Goal: Task Accomplishment & Management: Complete application form

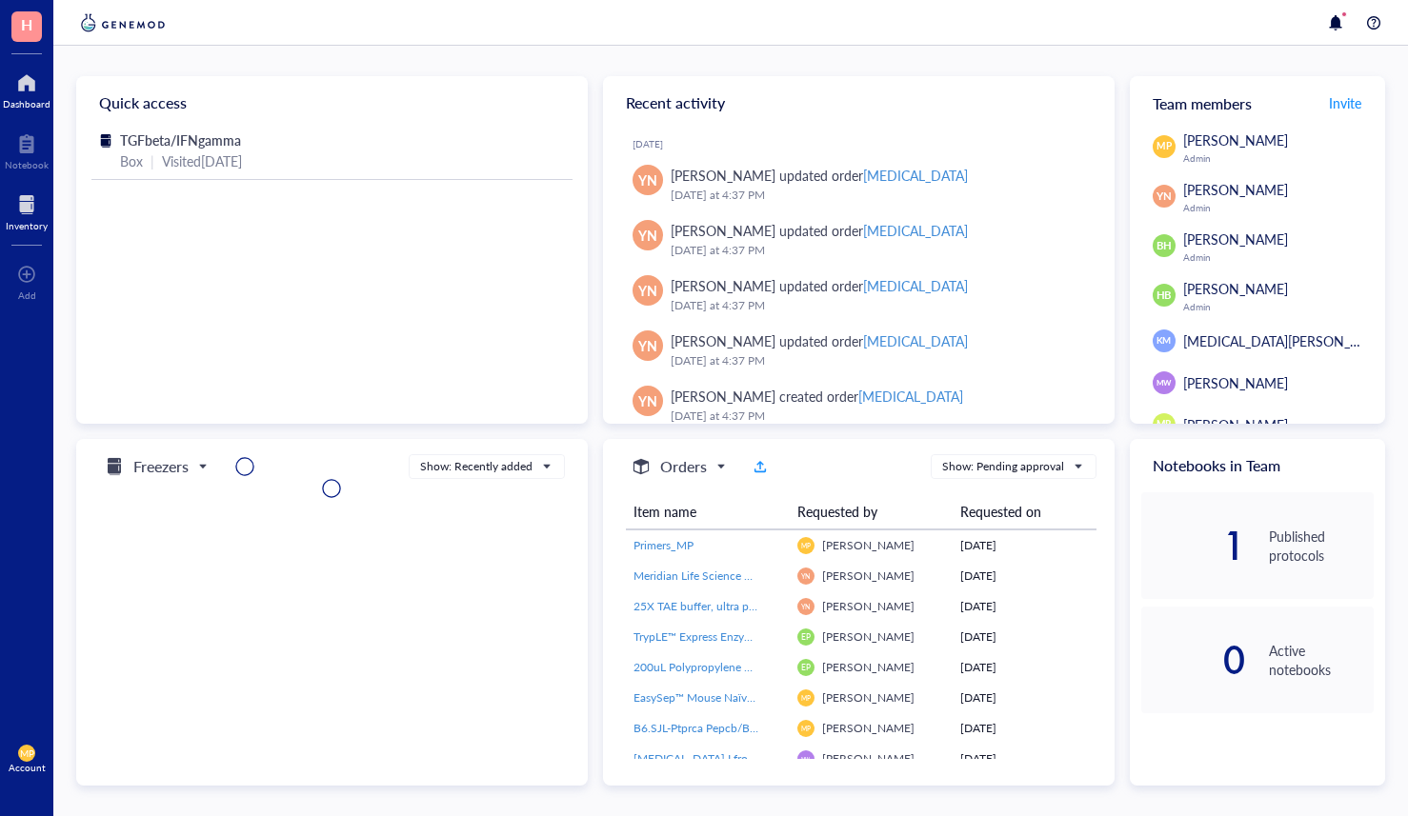
click at [32, 217] on div at bounding box center [27, 205] width 42 height 30
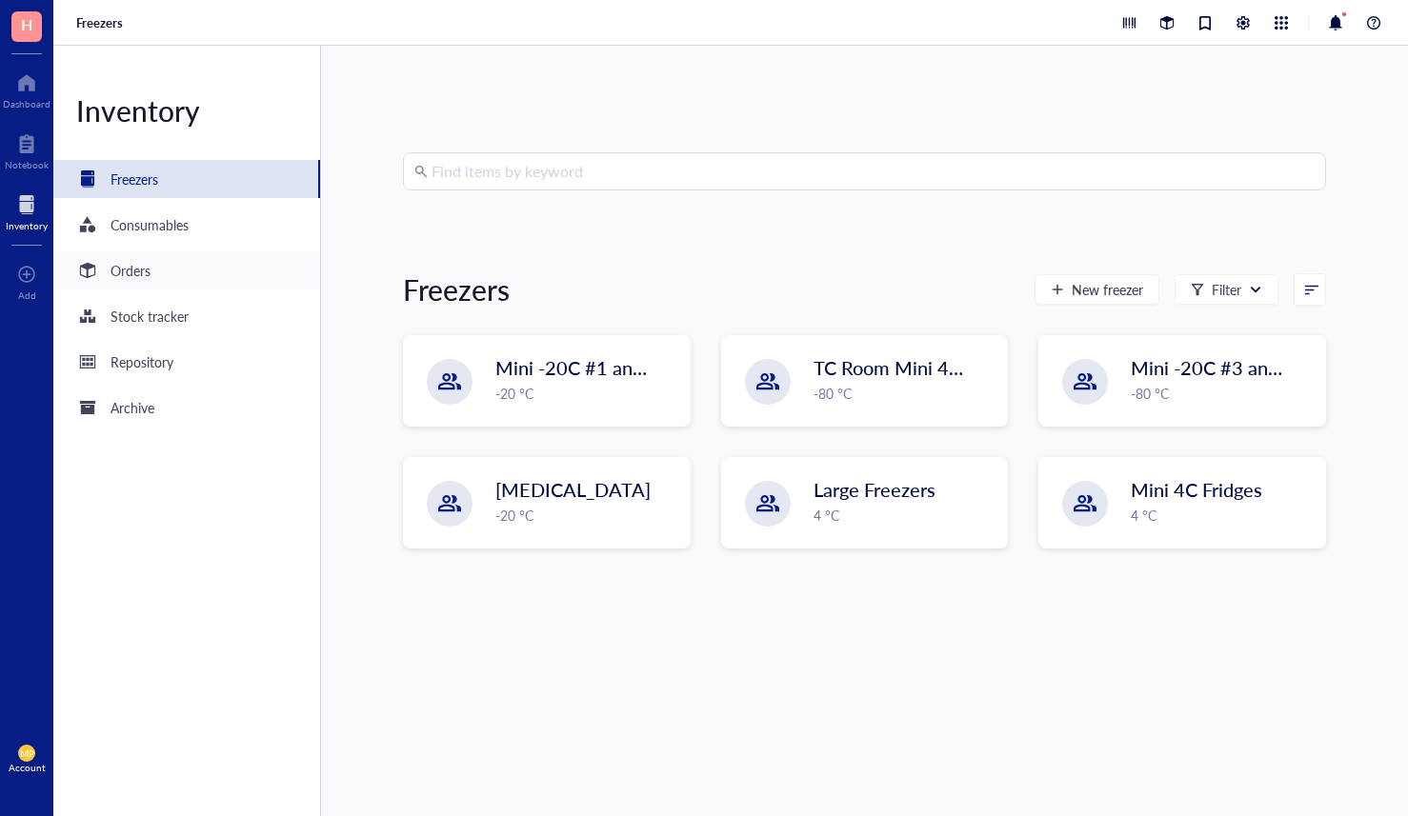
click at [166, 267] on div "Orders" at bounding box center [186, 271] width 267 height 38
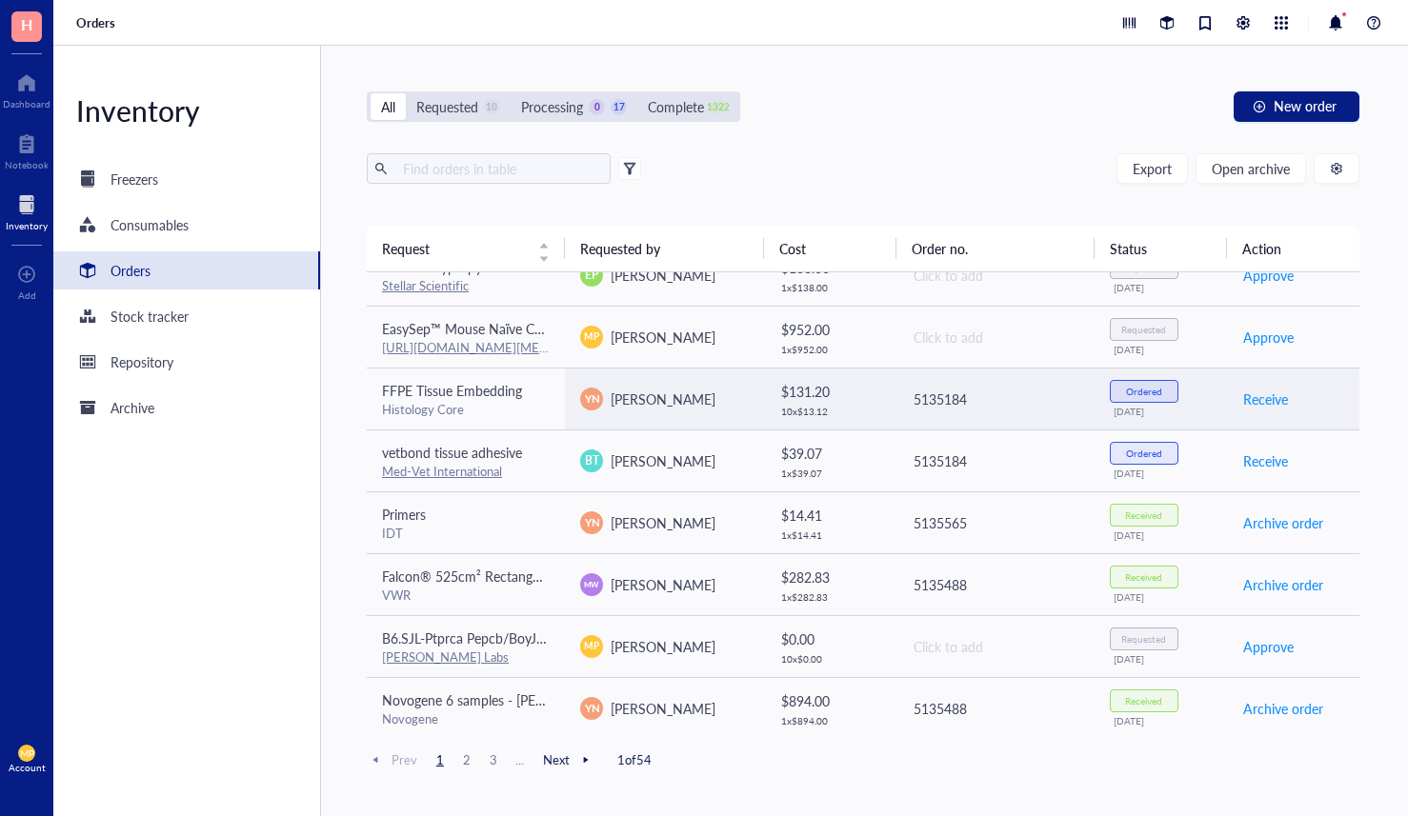
scroll to position [420, 0]
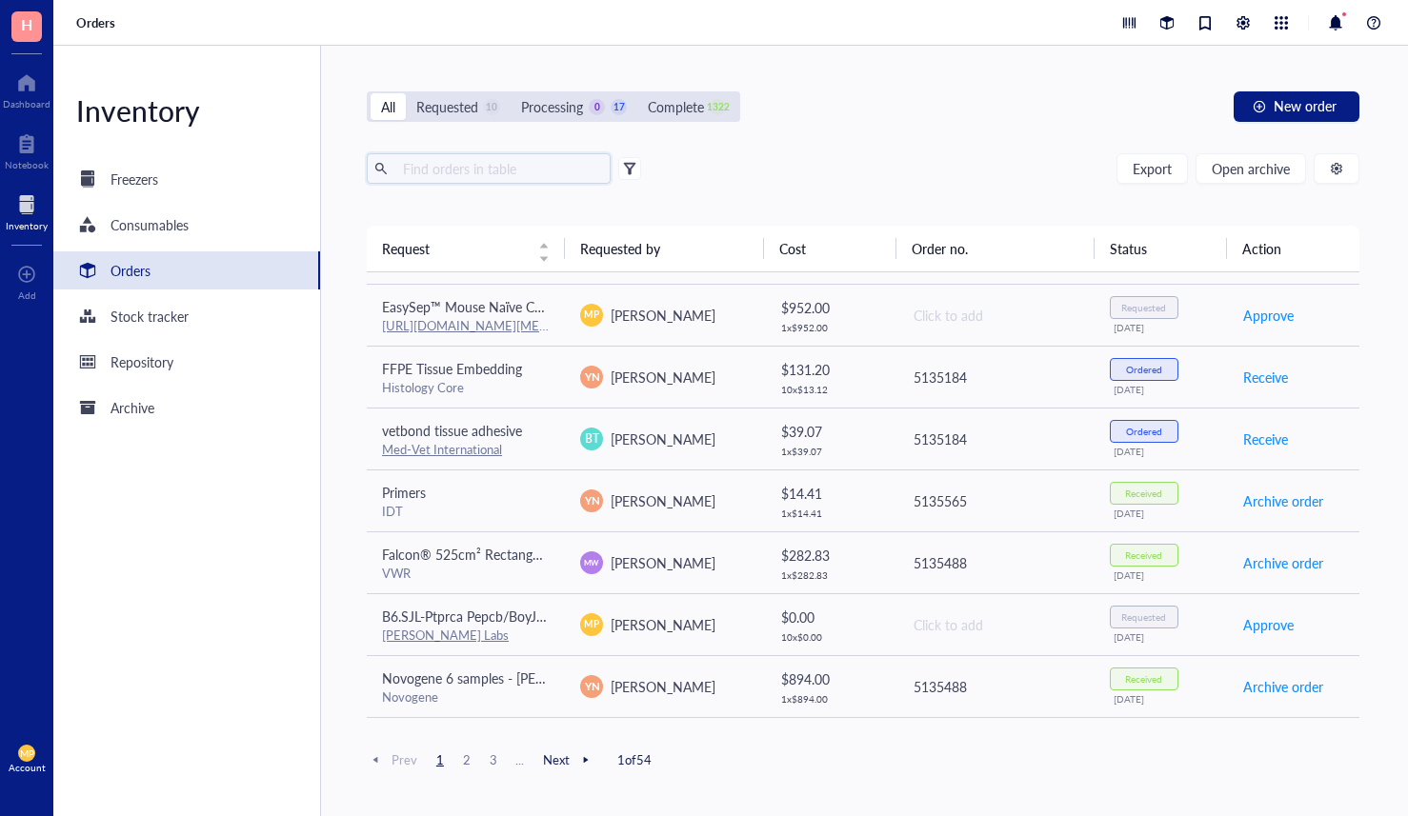
click at [514, 174] on input "text" at bounding box center [499, 168] width 208 height 29
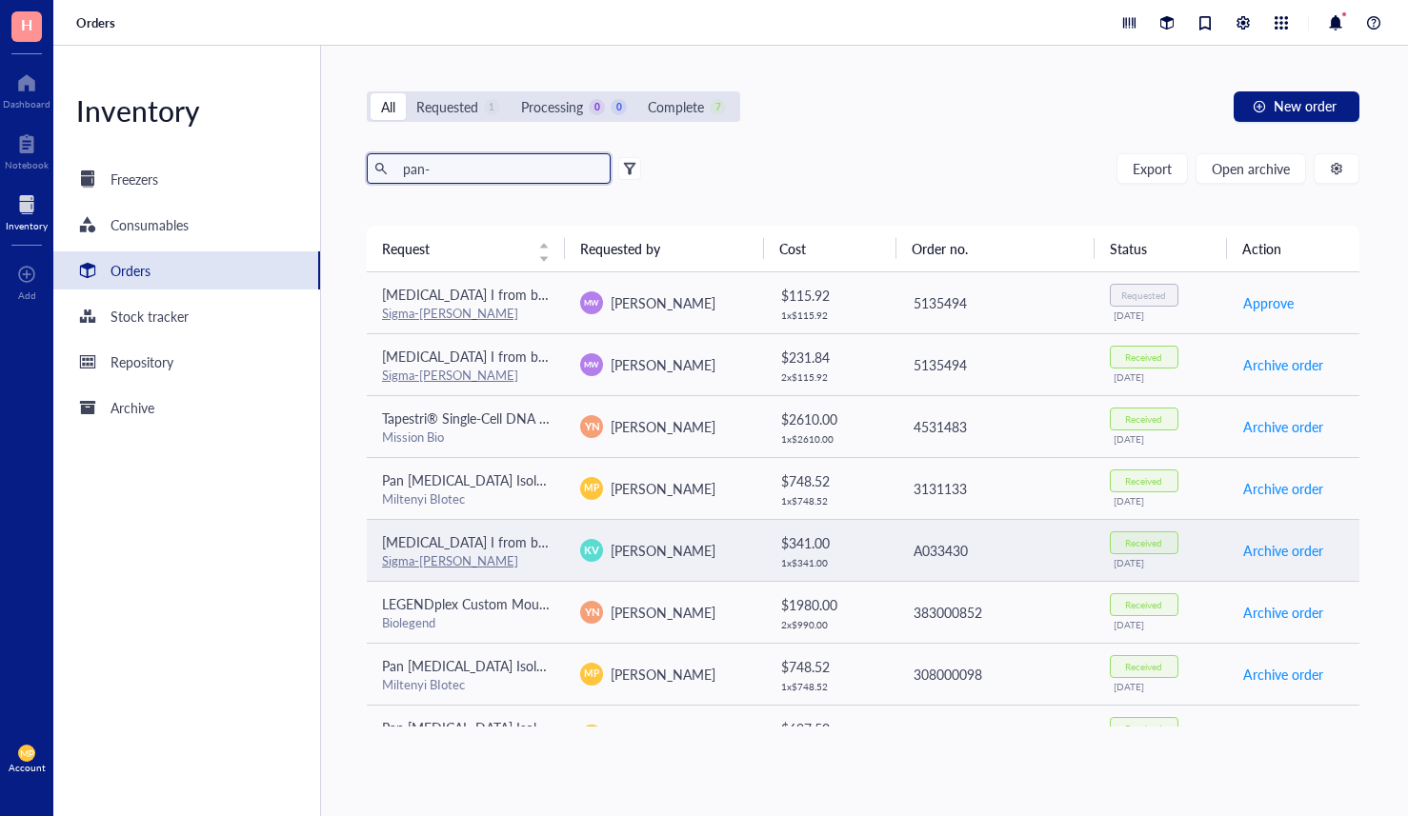
scroll to position [41, 0]
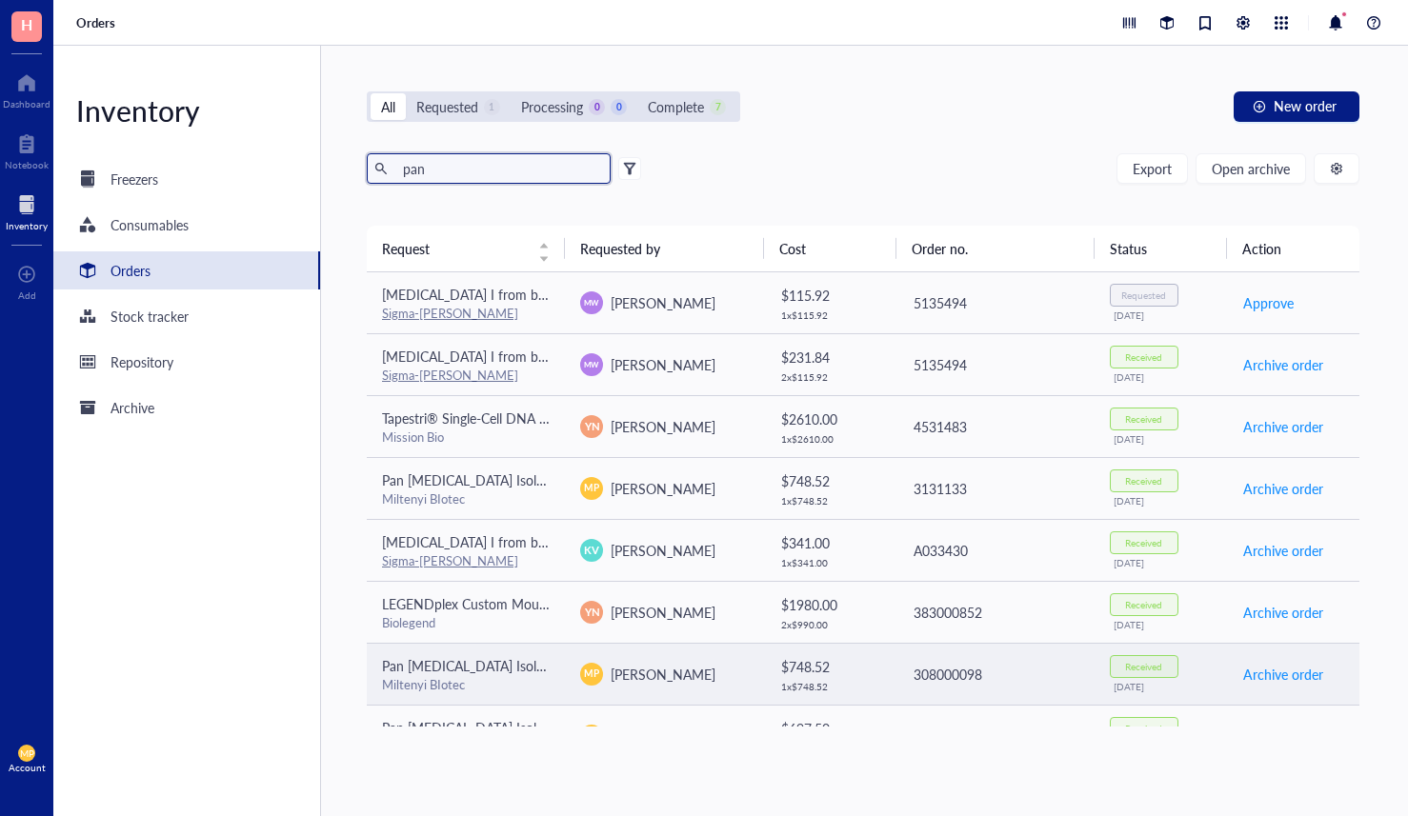
scroll to position [41, 0]
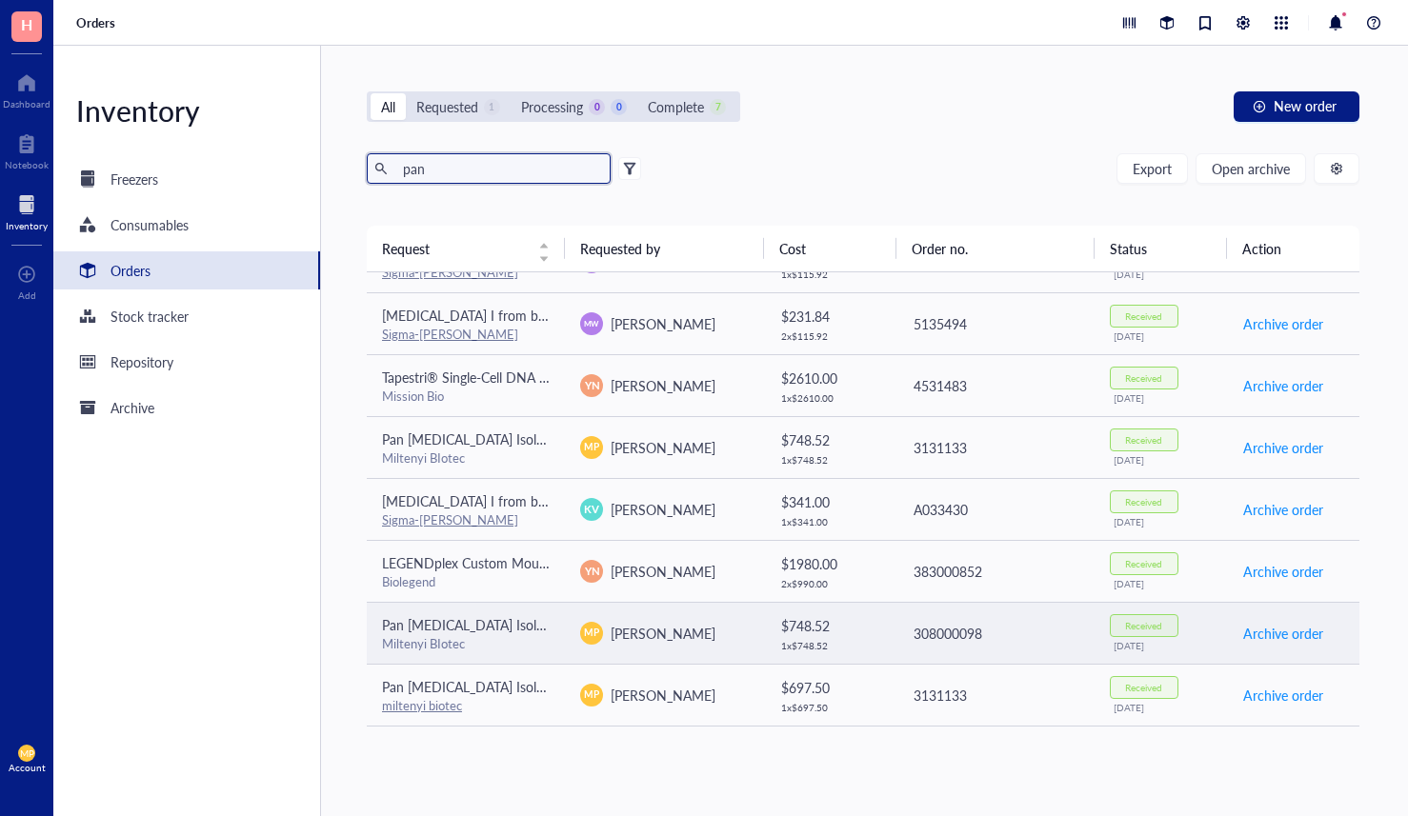
type input "pan"
click at [537, 644] on div "Miltenyi BIotec" at bounding box center [466, 643] width 168 height 17
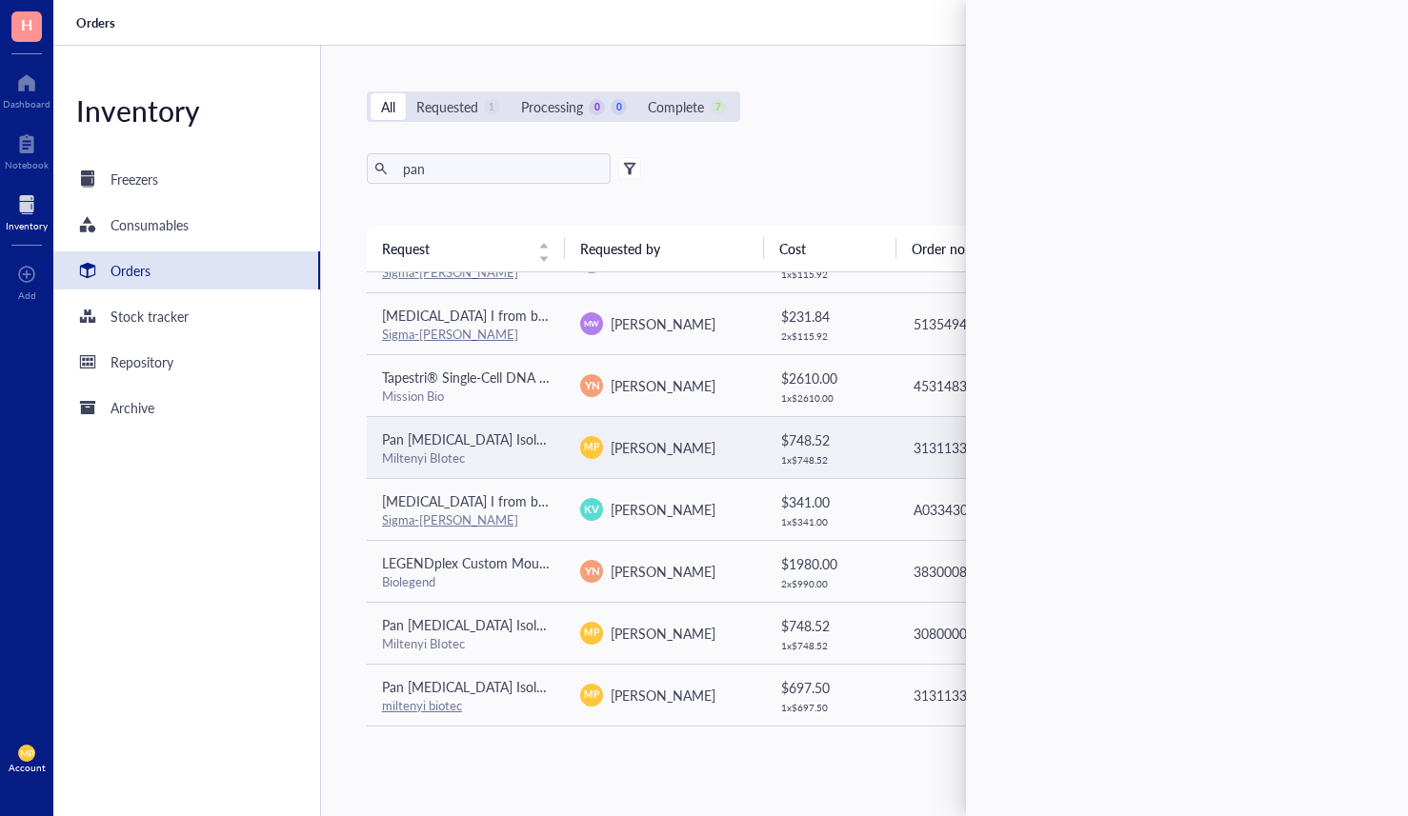
click at [577, 460] on td "MP [PERSON_NAME]" at bounding box center [664, 447] width 198 height 62
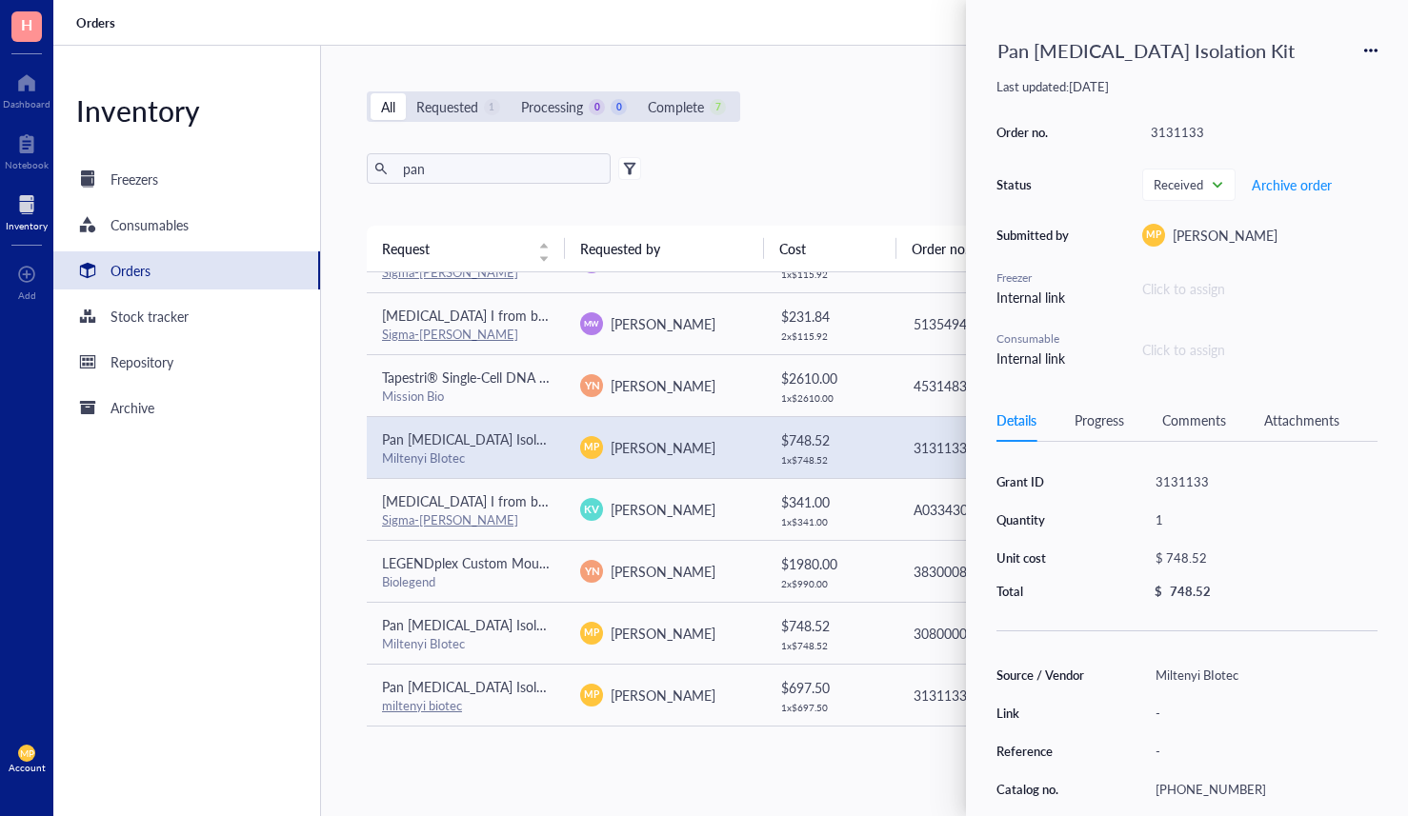
click at [577, 460] on td "MP [PERSON_NAME]" at bounding box center [664, 447] width 198 height 62
click at [1365, 52] on icon at bounding box center [1370, 50] width 13 height 13
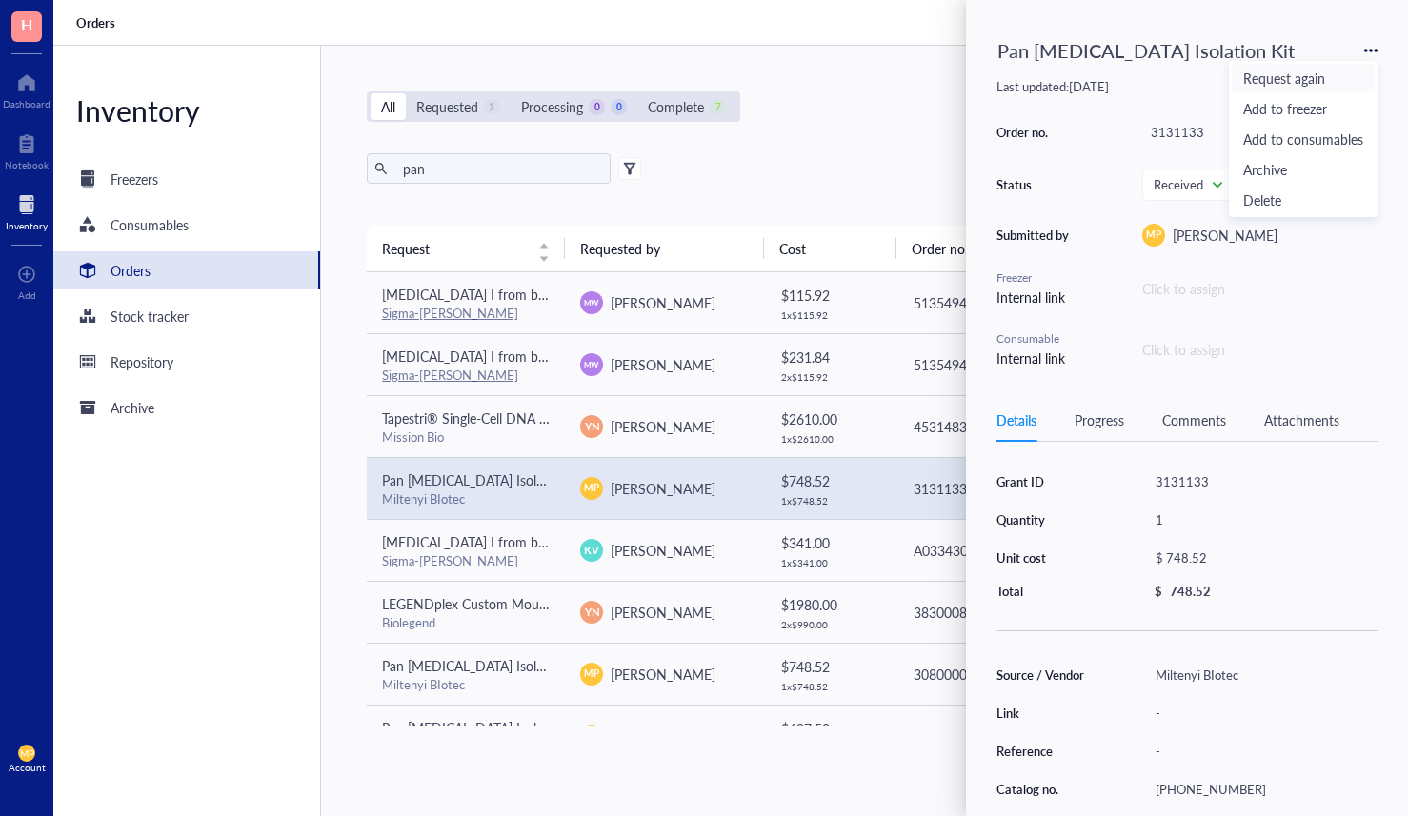
click at [1273, 80] on span "Request again" at bounding box center [1303, 78] width 120 height 21
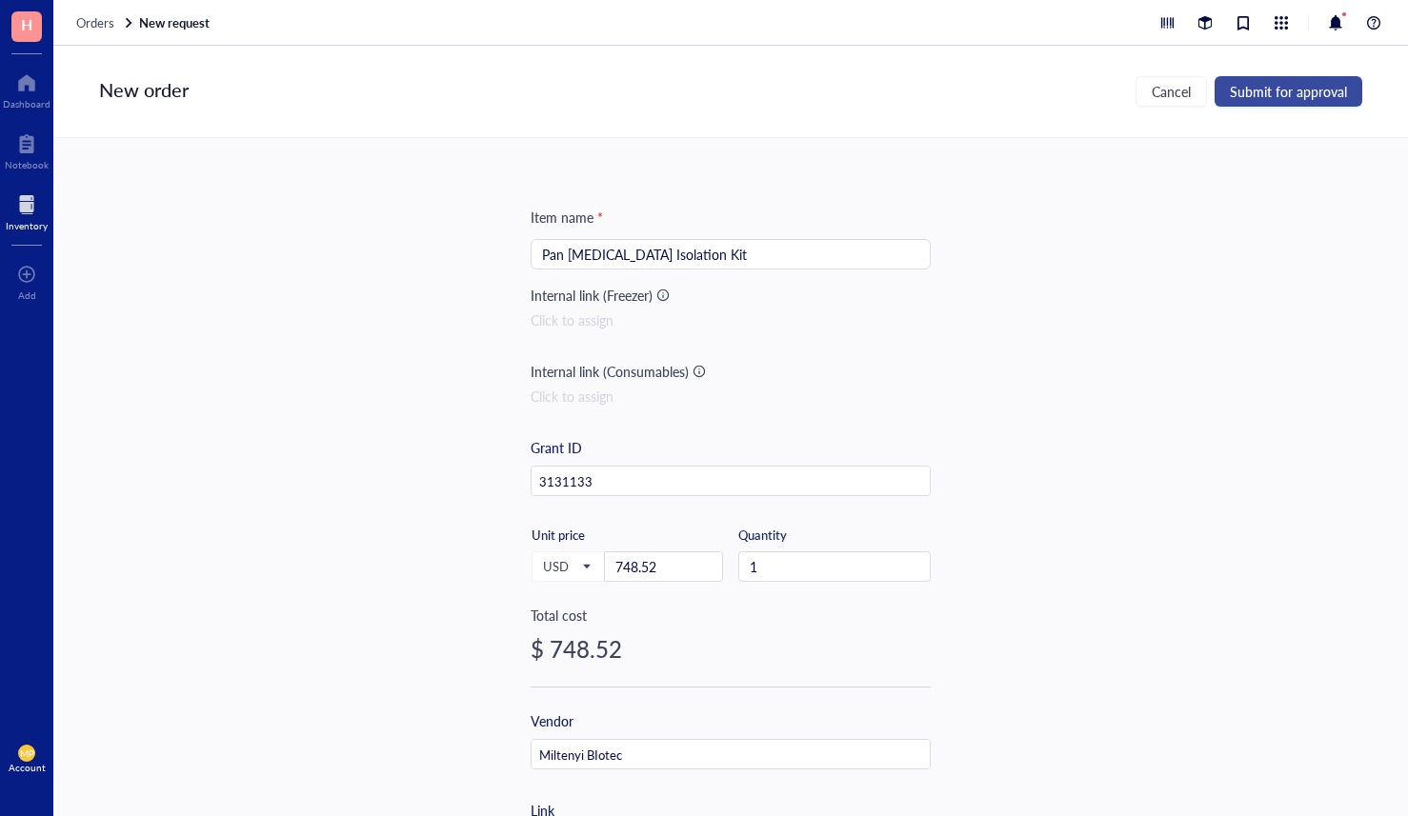
click at [1270, 89] on span "Submit for approval" at bounding box center [1288, 91] width 117 height 15
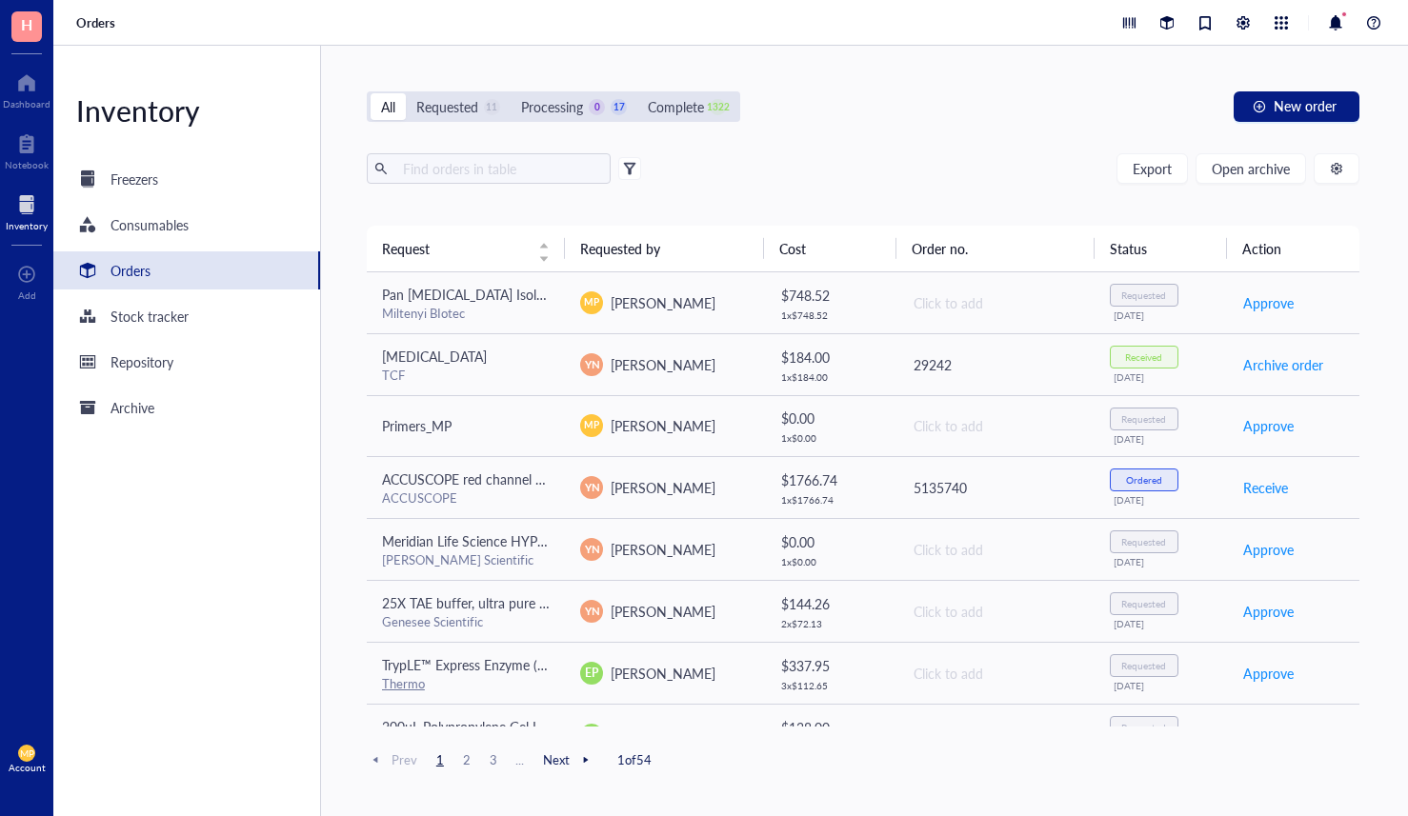
click at [198, 204] on div "Inventory Freezers Consumables Orders Stock tracker Repository Archive" at bounding box center [187, 431] width 268 height 771
click at [155, 183] on div "Freezers" at bounding box center [135, 179] width 48 height 21
